Goal: Transaction & Acquisition: Purchase product/service

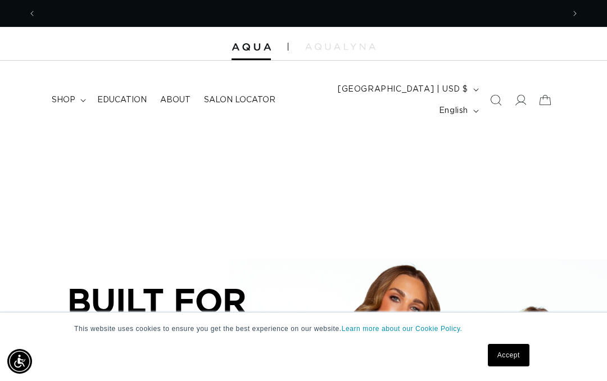
scroll to position [0, 527]
click at [506, 357] on link "Accept" at bounding box center [509, 355] width 42 height 22
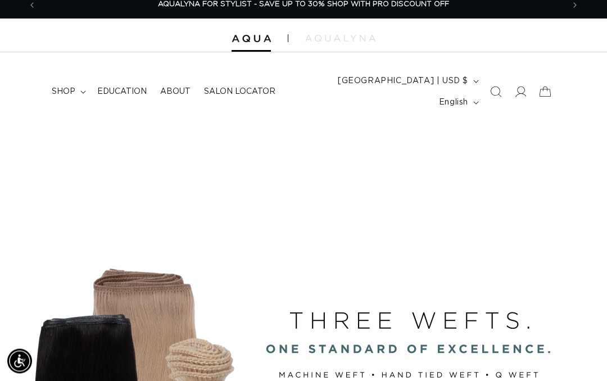
scroll to position [0, 0]
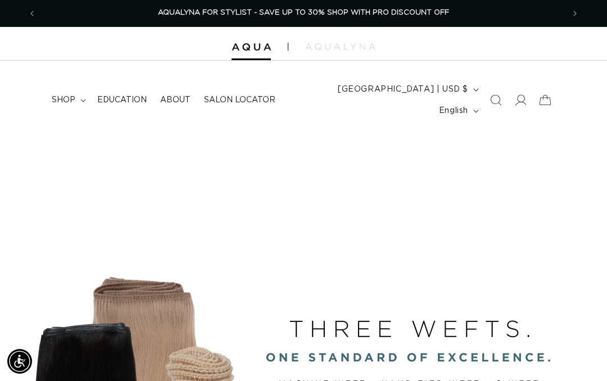
click at [69, 95] on span "shop" at bounding box center [64, 100] width 24 height 10
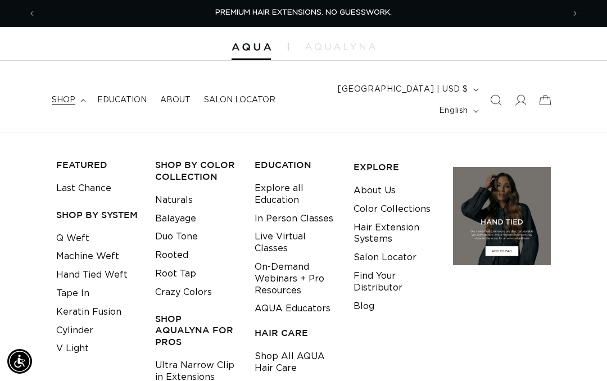
click at [107, 303] on link "Keratin Fusion" at bounding box center [88, 312] width 65 height 19
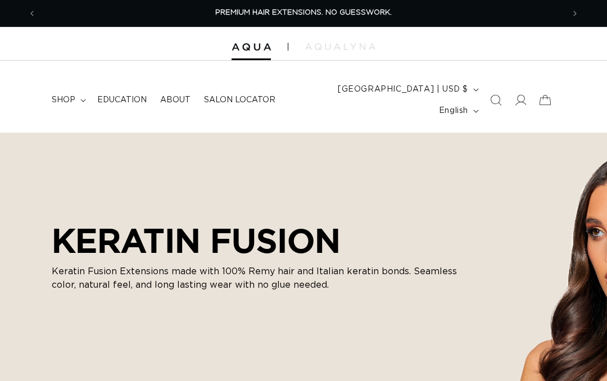
click at [77, 93] on summary "shop" at bounding box center [68, 100] width 46 height 24
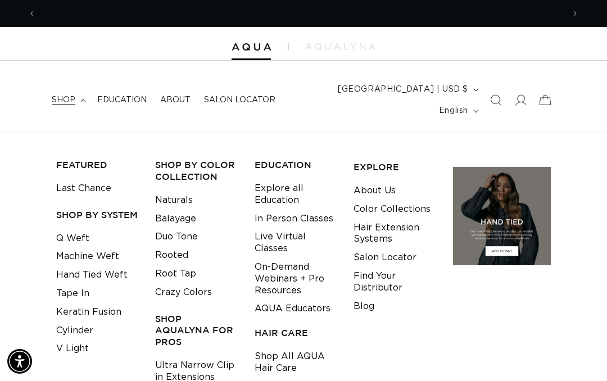
scroll to position [0, 527]
click at [83, 46] on div at bounding box center [303, 44] width 607 height 34
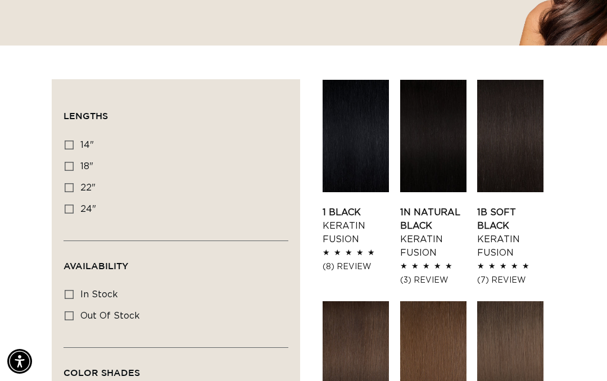
scroll to position [0, 1055]
click at [76, 178] on label "22" 22" (34 products)" at bounding box center [173, 188] width 216 height 21
click at [74, 183] on input "22" 22" (34 products)" at bounding box center [69, 187] width 9 height 9
checkbox input "true"
click at [76, 199] on label "24" 24" (18 products)" at bounding box center [173, 209] width 216 height 21
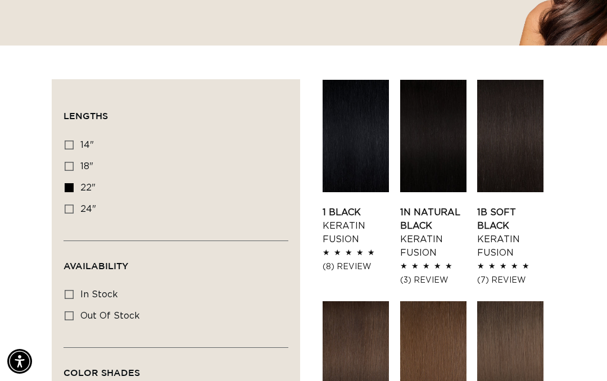
click at [74, 205] on input "24" 24" (18 products)" at bounding box center [69, 209] width 9 height 9
checkbox input "true"
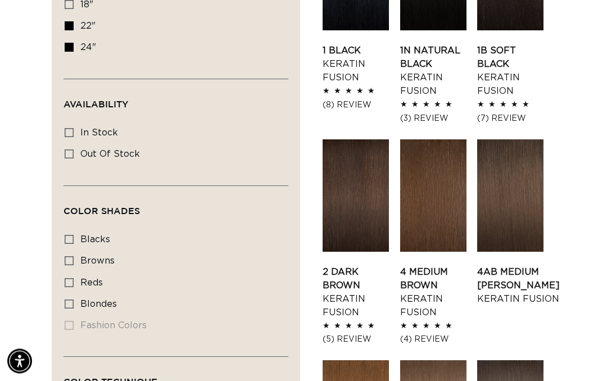
scroll to position [503, 0]
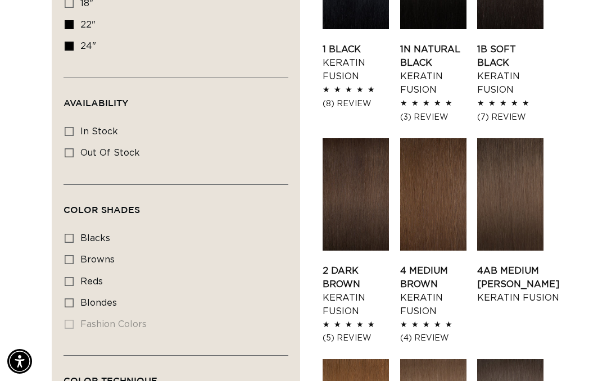
click at [71, 299] on icon at bounding box center [69, 303] width 9 height 9
click at [71, 299] on input "blondes blondes (25 products)" at bounding box center [69, 303] width 9 height 9
checkbox input "true"
click at [76, 272] on label "reds reds (1 product)" at bounding box center [173, 282] width 216 height 21
click at [74, 277] on input "reds reds (1 product)" at bounding box center [69, 281] width 9 height 9
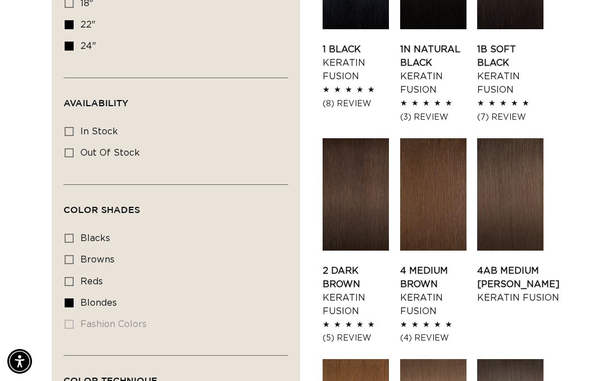
checkbox input "true"
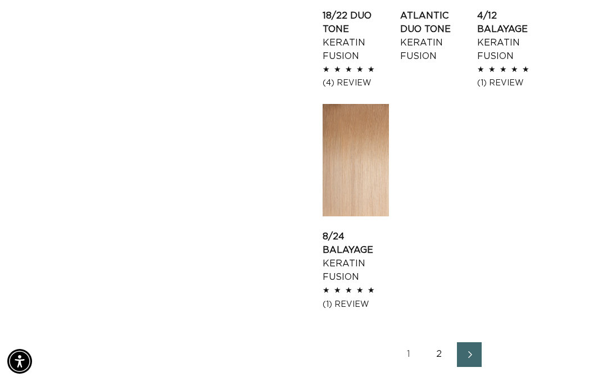
click at [436, 342] on link "2" at bounding box center [439, 354] width 25 height 25
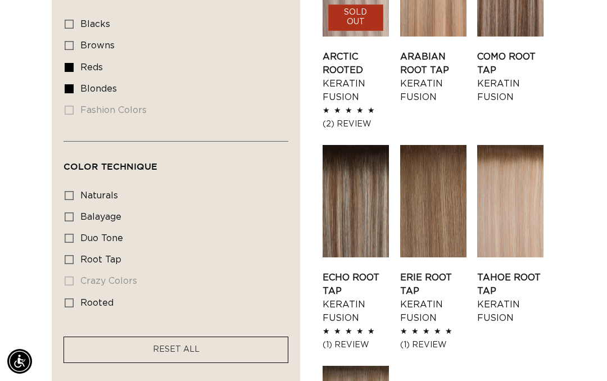
click at [71, 234] on rect at bounding box center [69, 238] width 8 height 8
click at [71, 234] on input "duo tone duo tone (4 products)" at bounding box center [69, 238] width 9 height 9
checkbox input "true"
click at [78, 186] on label "naturals naturals (10 products)" at bounding box center [173, 196] width 216 height 21
click at [74, 191] on input "naturals naturals (10 products)" at bounding box center [69, 195] width 9 height 9
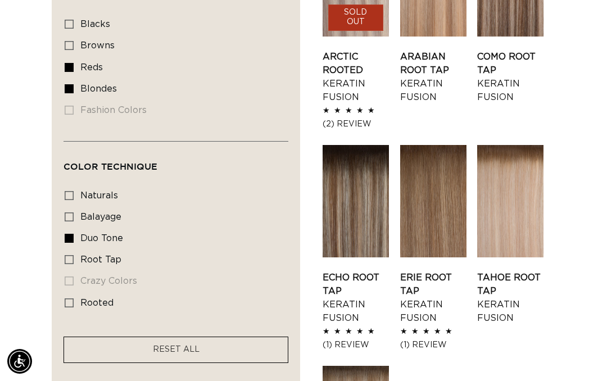
checkbox input "true"
click at [71, 299] on icon at bounding box center [69, 303] width 9 height 9
click at [71, 299] on input "rooted rooted (2 products)" at bounding box center [69, 303] width 9 height 9
checkbox input "true"
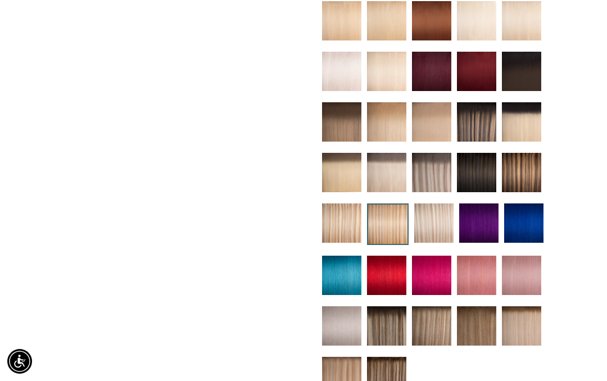
scroll to position [498, 0]
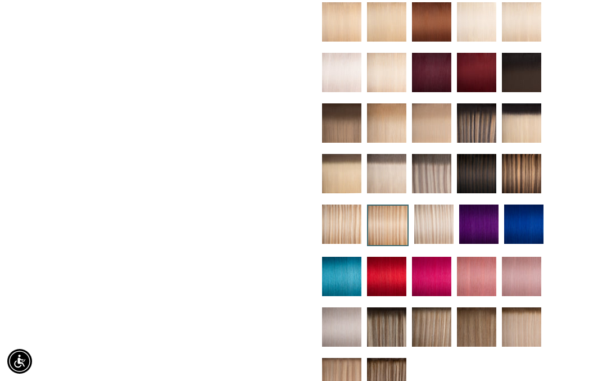
click at [330, 365] on img at bounding box center [341, 377] width 39 height 39
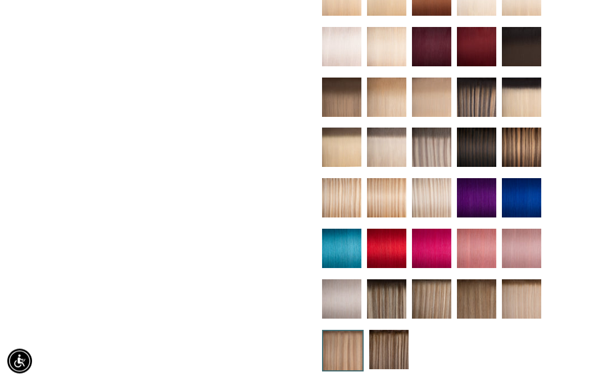
scroll to position [489, 0]
click at [522, 283] on img at bounding box center [521, 298] width 39 height 39
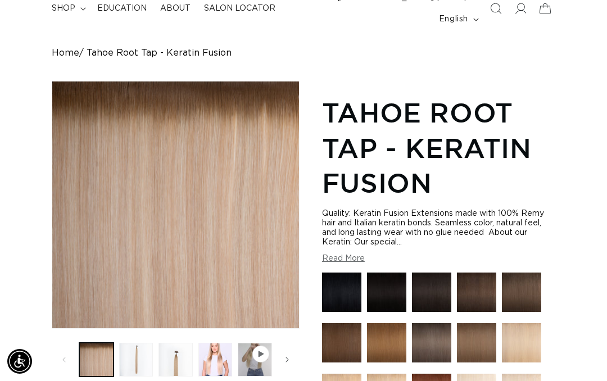
click at [127, 343] on button "Load image 2 in gallery view" at bounding box center [136, 360] width 34 height 34
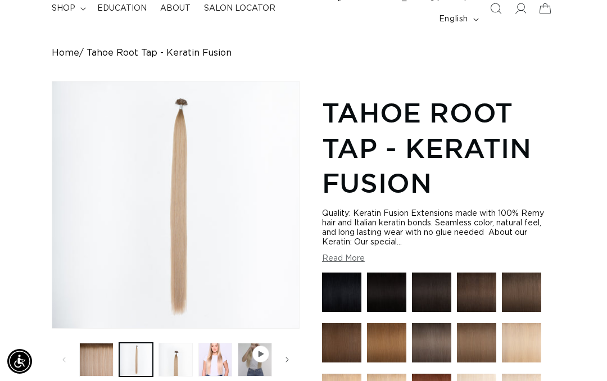
click at [178, 354] on button "Load image 3 in gallery view" at bounding box center [176, 360] width 34 height 34
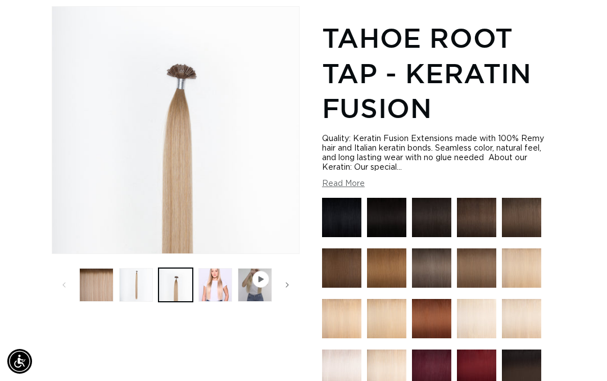
scroll to position [0, 1055]
click at [513, 255] on img at bounding box center [521, 268] width 39 height 39
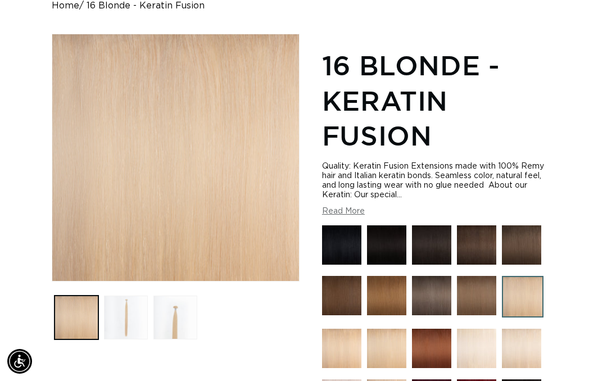
scroll to position [0, 527]
click at [333, 333] on img at bounding box center [341, 348] width 39 height 39
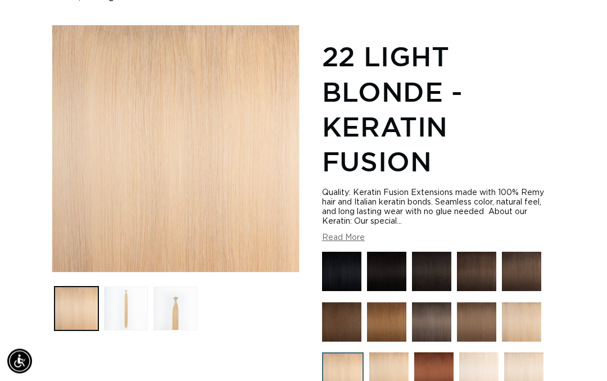
scroll to position [148, 0]
click at [389, 360] on img at bounding box center [388, 372] width 39 height 39
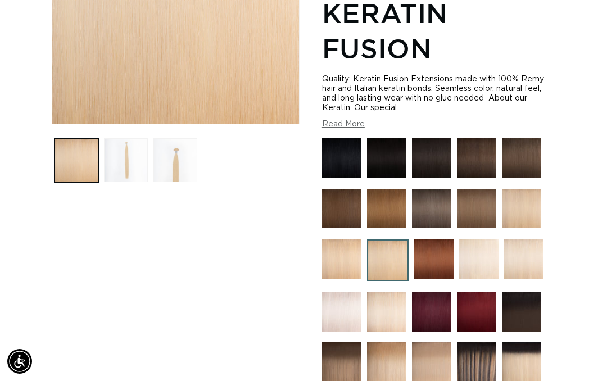
scroll to position [0, 1055]
click at [390, 306] on img at bounding box center [386, 311] width 39 height 39
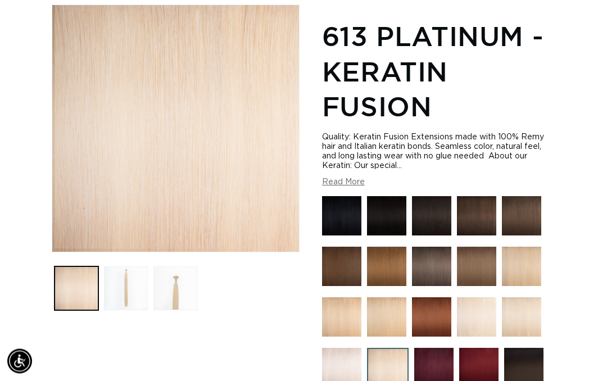
scroll to position [168, 0]
click at [476, 310] on img at bounding box center [476, 316] width 39 height 39
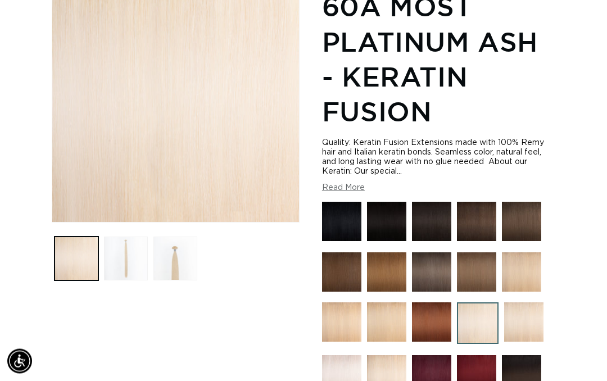
scroll to position [198, 0]
click at [522, 312] on img at bounding box center [523, 322] width 39 height 39
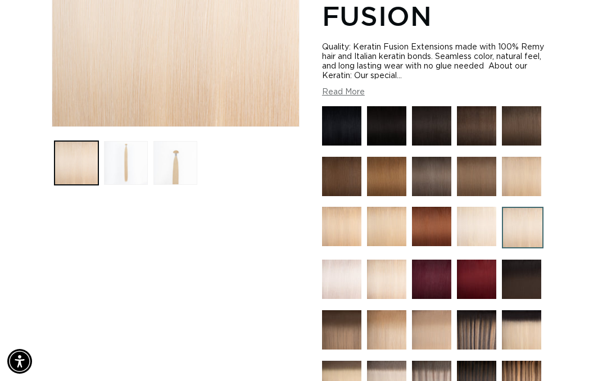
scroll to position [0, 527]
click at [386, 268] on img at bounding box center [386, 279] width 39 height 39
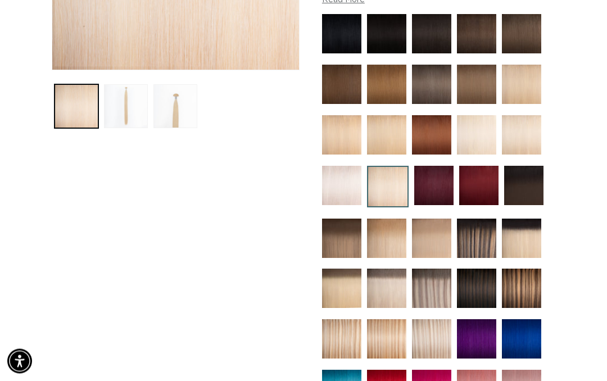
scroll to position [350, 0]
click at [339, 332] on img at bounding box center [341, 338] width 39 height 39
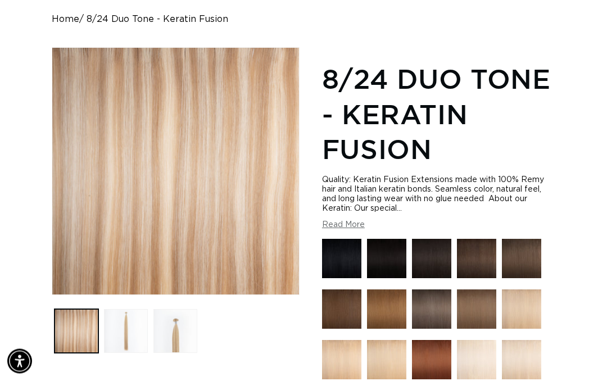
scroll to position [125, 0]
click at [120, 316] on button "Load image 2 in gallery view" at bounding box center [126, 331] width 44 height 44
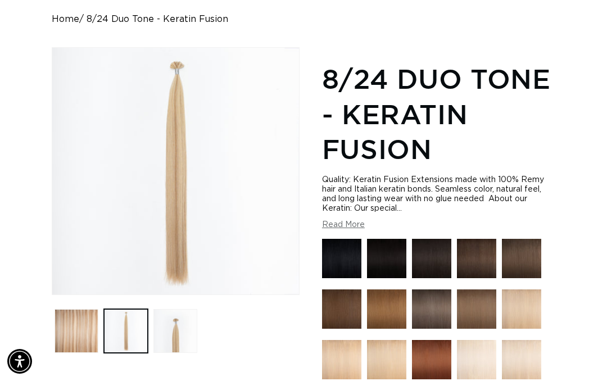
click at [183, 326] on button "Load image 3 in gallery view" at bounding box center [176, 331] width 44 height 44
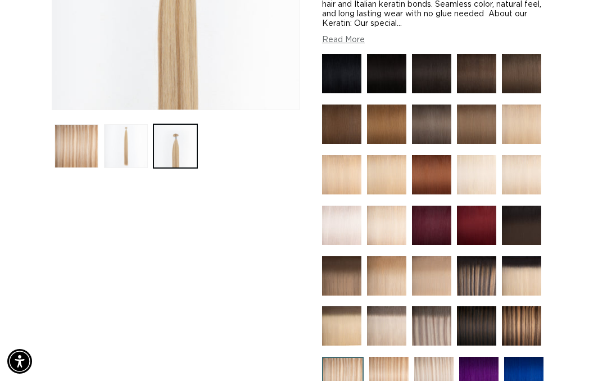
scroll to position [0, 0]
click at [391, 367] on img at bounding box center [388, 376] width 39 height 39
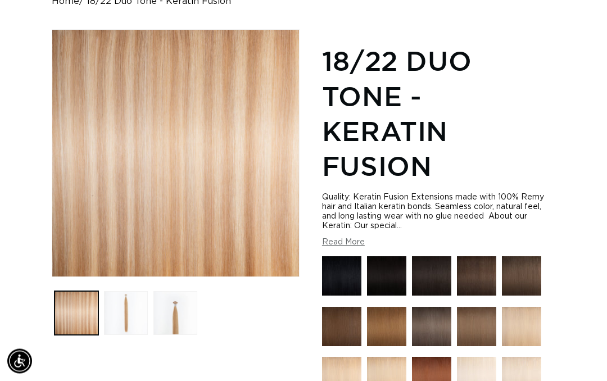
click at [142, 296] on button "Load image 2 in gallery view" at bounding box center [126, 314] width 44 height 44
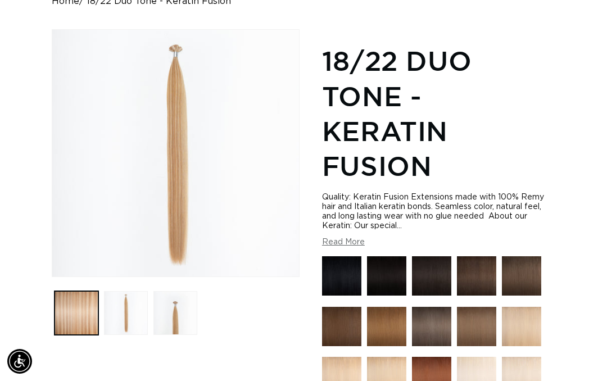
click at [76, 294] on button "Load image 1 in gallery view" at bounding box center [77, 313] width 44 height 44
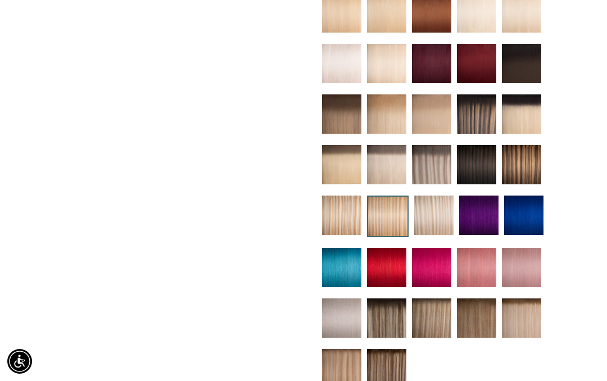
scroll to position [0, 1055]
click at [526, 304] on img at bounding box center [521, 318] width 39 height 39
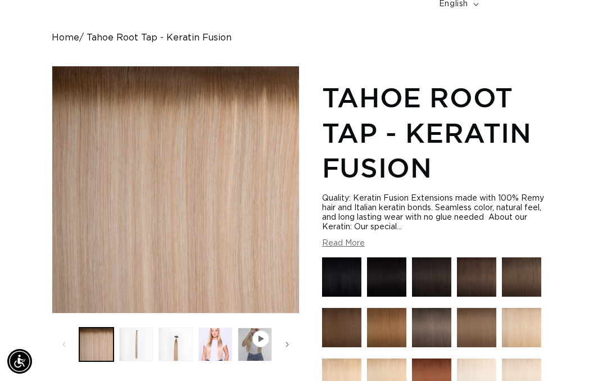
click at [134, 328] on button "Load image 2 in gallery view" at bounding box center [136, 345] width 34 height 34
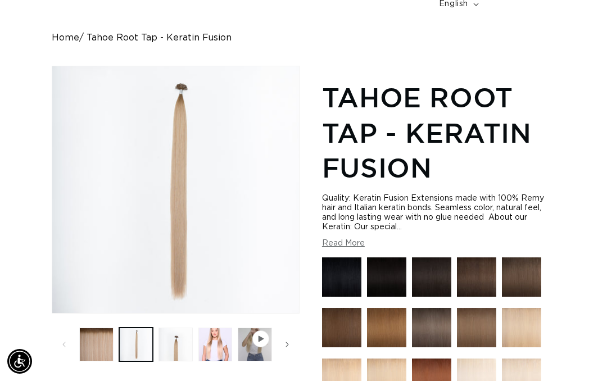
click at [183, 333] on button "Load image 3 in gallery view" at bounding box center [176, 345] width 34 height 34
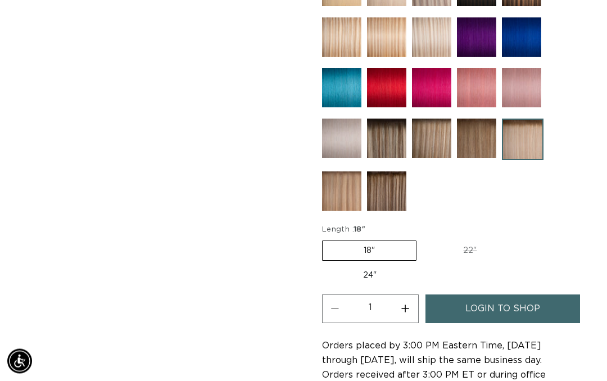
scroll to position [0, 1055]
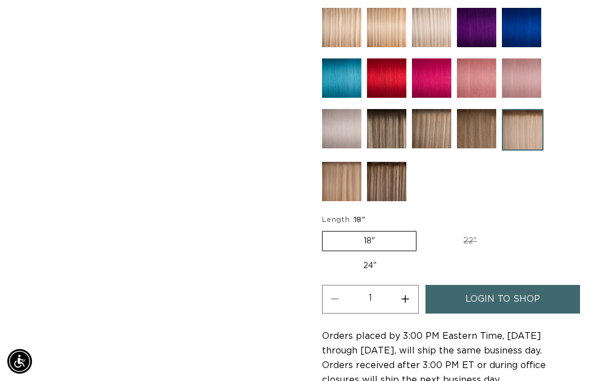
click at [364, 256] on label "24" Variant sold out or unavailable" at bounding box center [370, 265] width 96 height 19
click at [524, 229] on input "24" Variant sold out or unavailable" at bounding box center [524, 229] width 1 height 1
radio input "true"
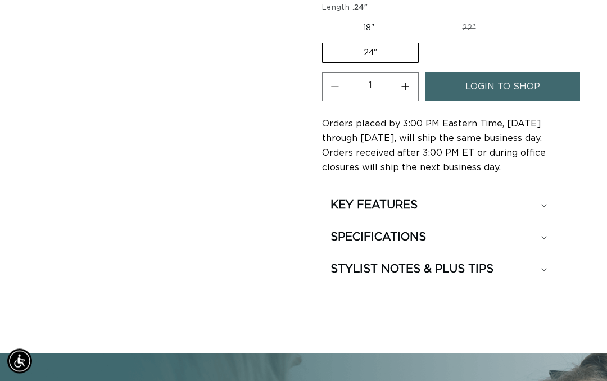
scroll to position [872, 0]
click at [549, 256] on summary "STYLIST NOTES & PLUS TIPS" at bounding box center [438, 269] width 233 height 31
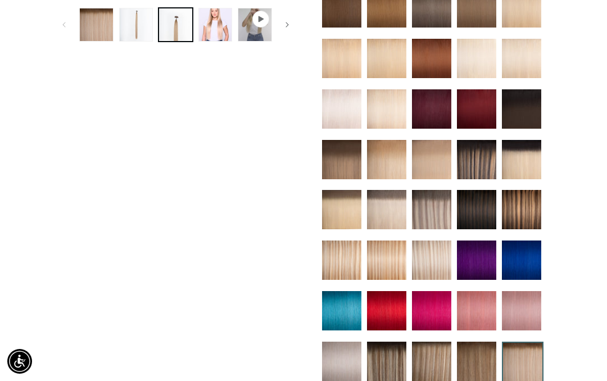
scroll to position [0, 527]
click at [342, 254] on img at bounding box center [341, 260] width 39 height 39
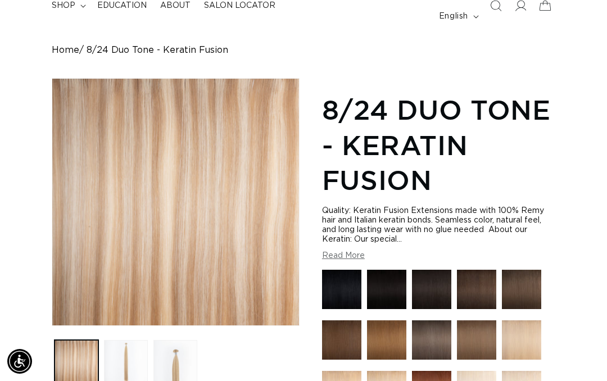
click at [183, 341] on button "Load image 3 in gallery view" at bounding box center [176, 362] width 44 height 44
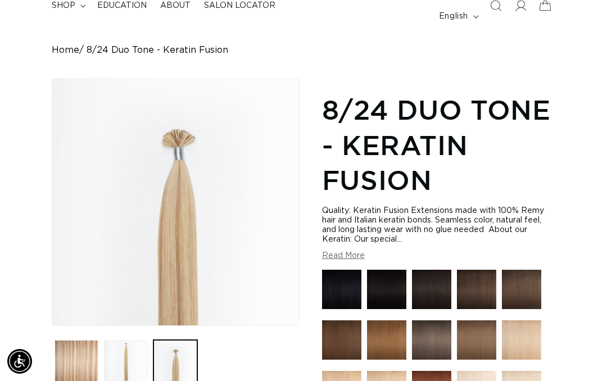
scroll to position [0, 527]
